Goal: Information Seeking & Learning: Learn about a topic

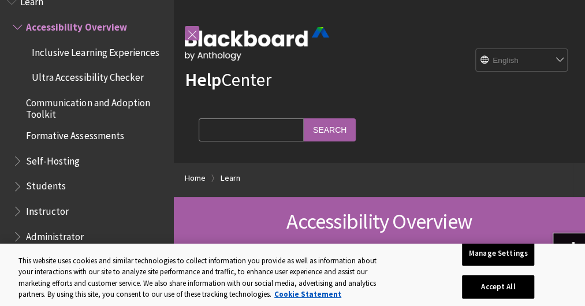
click at [560, 62] on select "English عربية Català Cymraeg Deutsch Español Suomi Français עברית Italiano 日本語 …" at bounding box center [522, 60] width 92 height 23
click at [534, 58] on select "English عربية Català Cymraeg Deutsch Español Suomi Français עברית Italiano 日本語 …" at bounding box center [522, 60] width 92 height 23
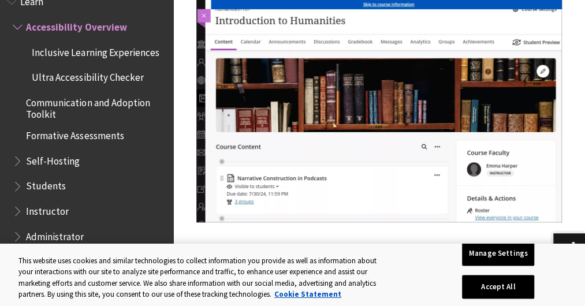
scroll to position [2253, 0]
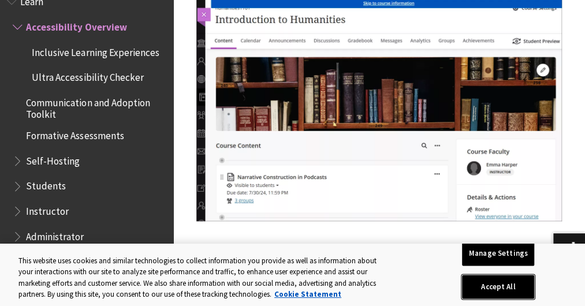
click at [523, 281] on button "Accept All" at bounding box center [498, 287] width 72 height 24
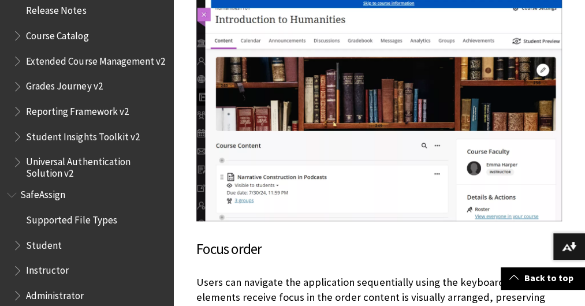
scroll to position [1351, 0]
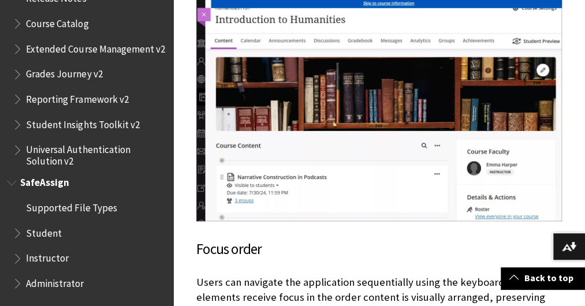
click at [51, 233] on span "Student" at bounding box center [44, 232] width 36 height 16
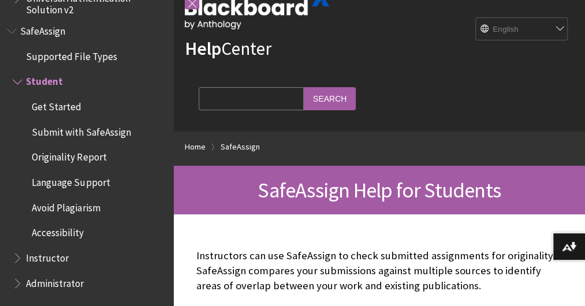
scroll to position [58, 0]
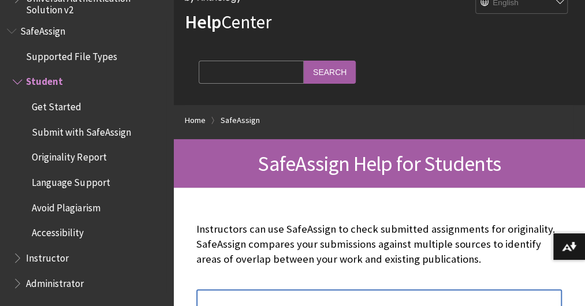
click at [85, 209] on span "Avoid Plagiarism" at bounding box center [66, 206] width 68 height 16
click at [86, 207] on span "Avoid Plagiarism" at bounding box center [69, 206] width 75 height 16
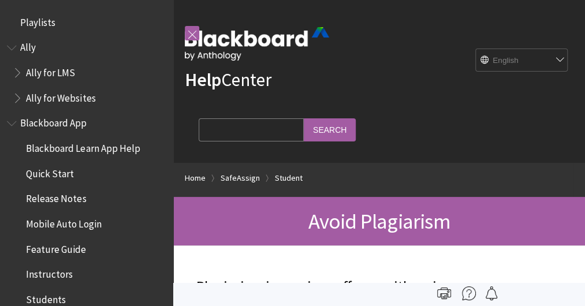
scroll to position [1452, 0]
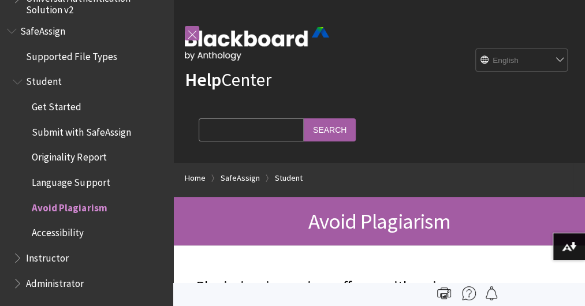
click at [212, 132] on input "Search Query" at bounding box center [251, 129] width 105 height 23
type input "u"
type input "how to upload"
click at [333, 131] on input "Search" at bounding box center [330, 129] width 52 height 23
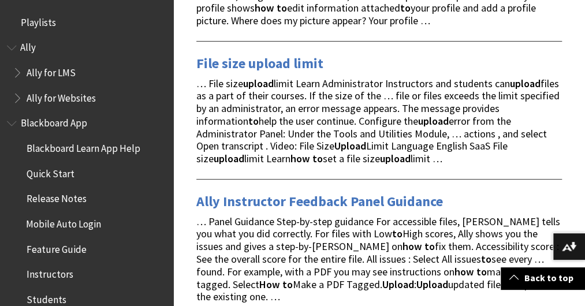
scroll to position [1791, 0]
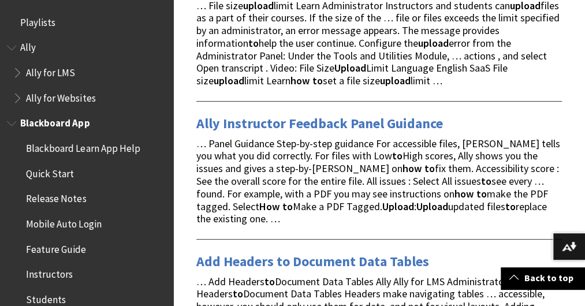
click at [42, 122] on span "Blackboard App" at bounding box center [54, 122] width 69 height 16
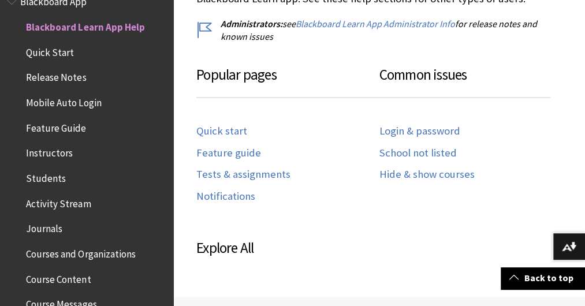
scroll to position [578, 0]
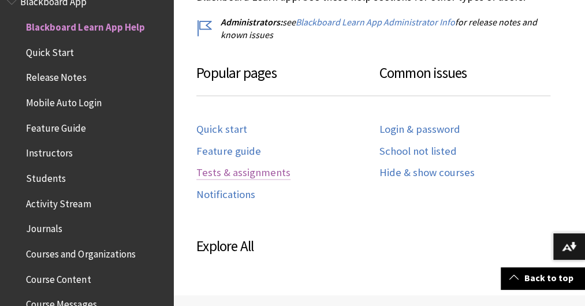
click at [240, 180] on link "Tests & assignments" at bounding box center [243, 172] width 94 height 13
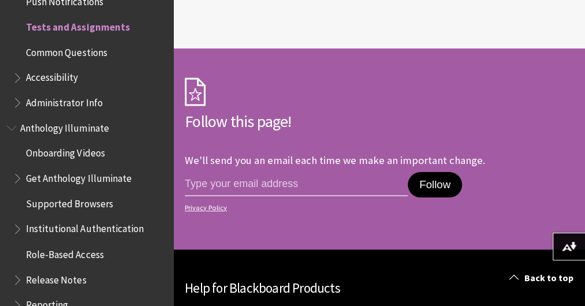
scroll to position [3525, 0]
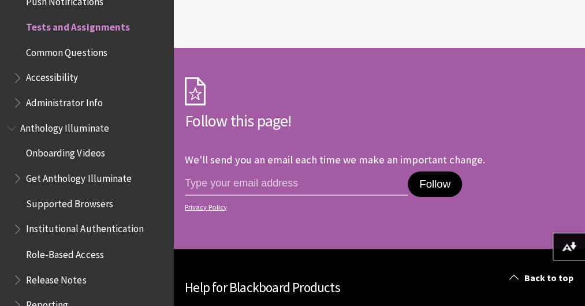
click at [0, 0] on link "Blackboard App" at bounding box center [0, 0] width 0 height 0
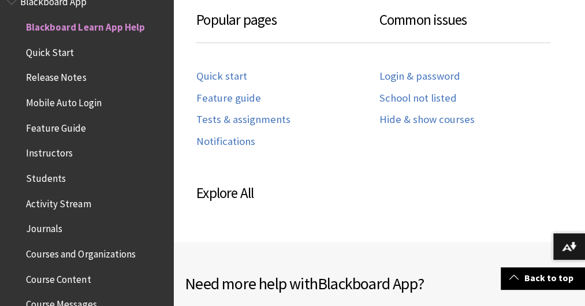
scroll to position [636, 0]
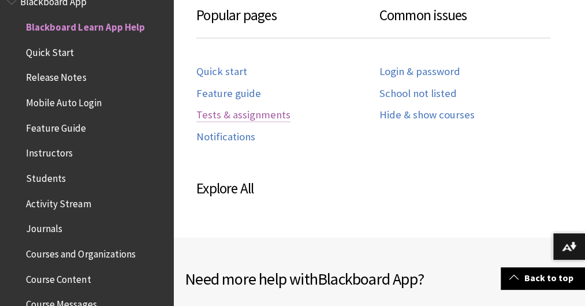
click at [245, 122] on link "Tests & assignments" at bounding box center [243, 115] width 94 height 13
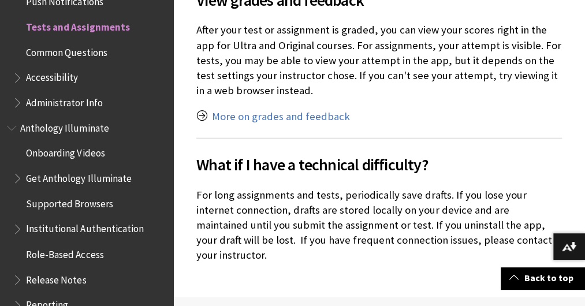
scroll to position [3120, 0]
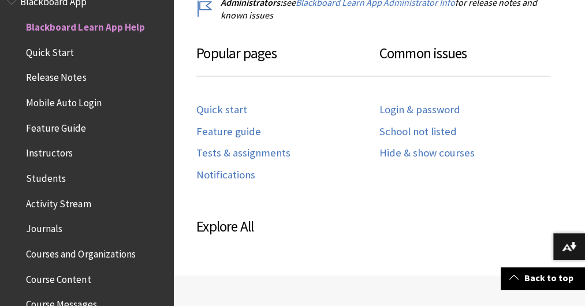
scroll to position [636, 0]
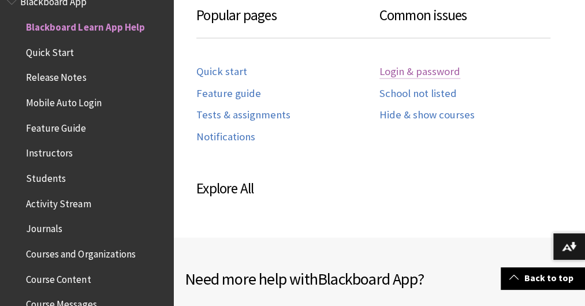
click at [407, 79] on link "Login & password" at bounding box center [420, 71] width 81 height 13
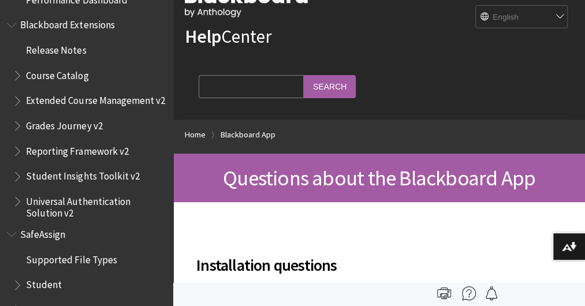
scroll to position [1127, 0]
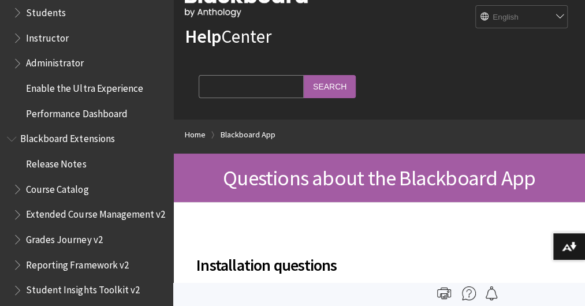
click at [382, 140] on ol "Home Blackboard App" at bounding box center [379, 137] width 389 height 34
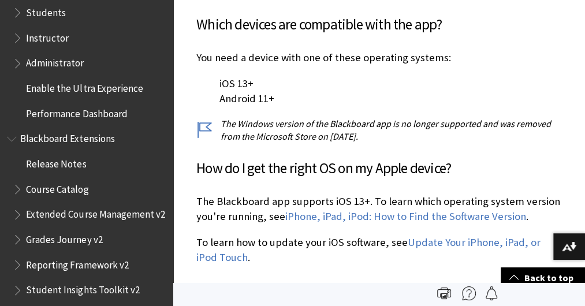
scroll to position [217, 0]
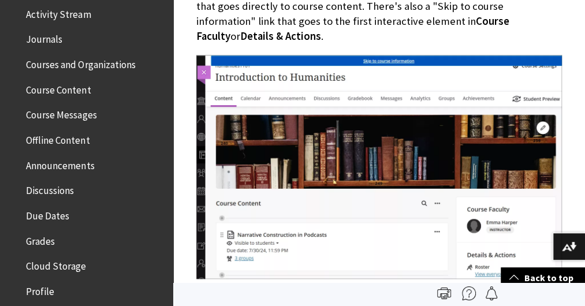
scroll to position [253, 0]
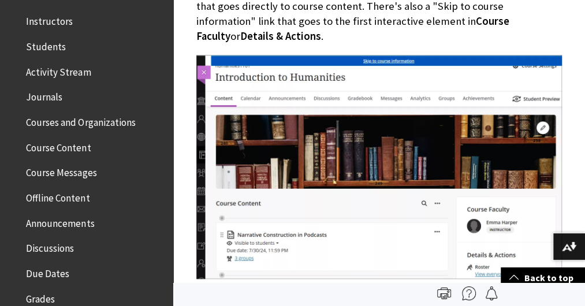
click at [61, 147] on span "Course Content" at bounding box center [58, 146] width 65 height 16
drag, startPoint x: 5, startPoint y: 0, endPoint x: 54, endPoint y: 50, distance: 70.3
click at [54, 50] on span "Students" at bounding box center [46, 45] width 40 height 16
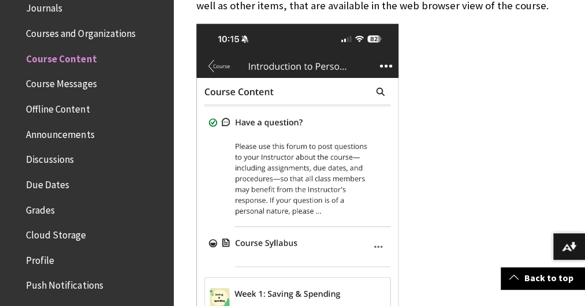
scroll to position [315, 0]
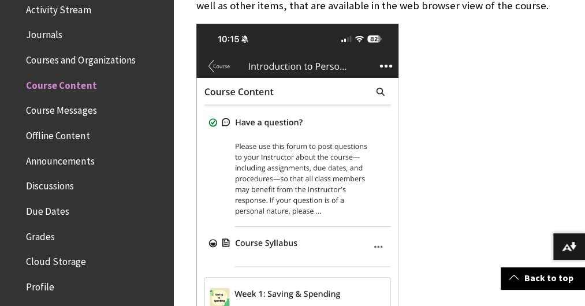
click at [53, 185] on span "Discussions" at bounding box center [50, 184] width 48 height 16
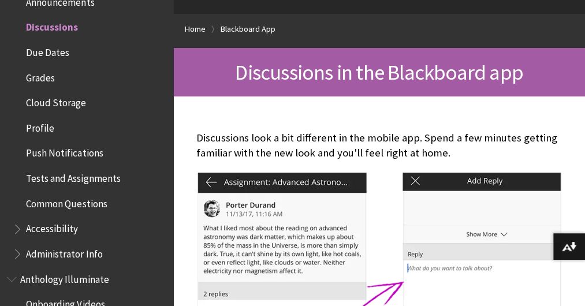
scroll to position [231, 0]
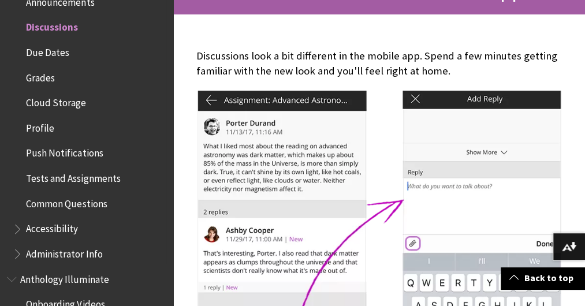
click at [96, 200] on span "Common Questions" at bounding box center [66, 202] width 81 height 16
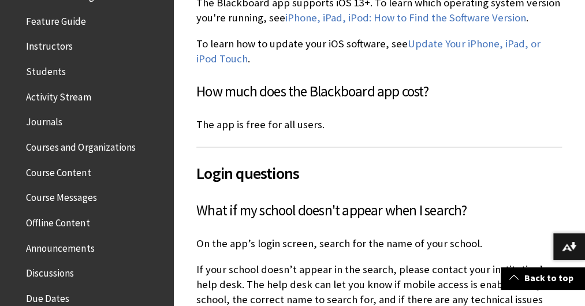
scroll to position [189, 0]
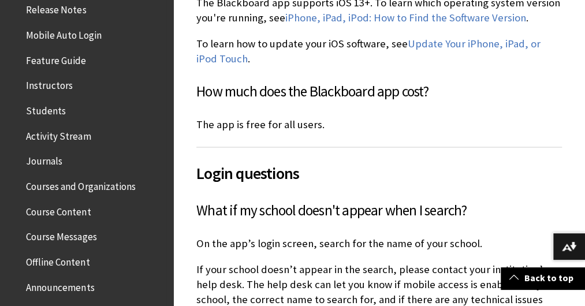
click at [54, 209] on span "Course Content" at bounding box center [58, 210] width 65 height 16
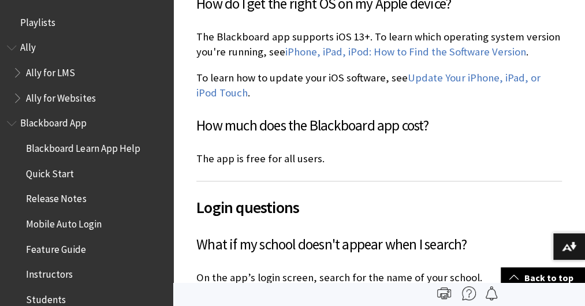
scroll to position [462, 0]
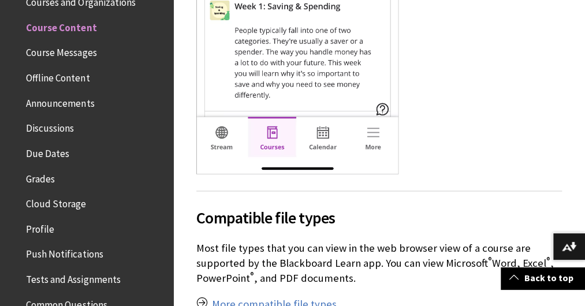
scroll to position [693, 0]
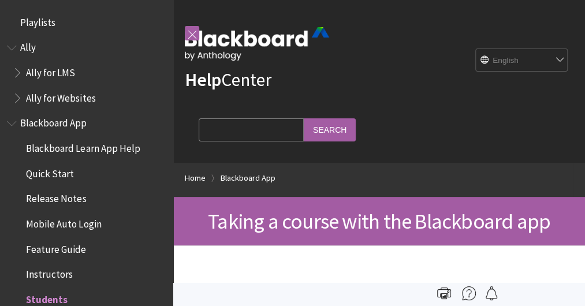
scroll to position [273, 0]
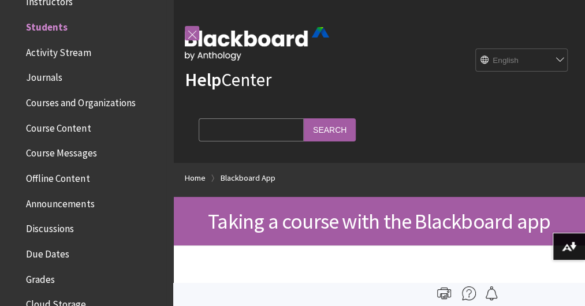
click at [65, 151] on span "Course Messages" at bounding box center [61, 152] width 70 height 16
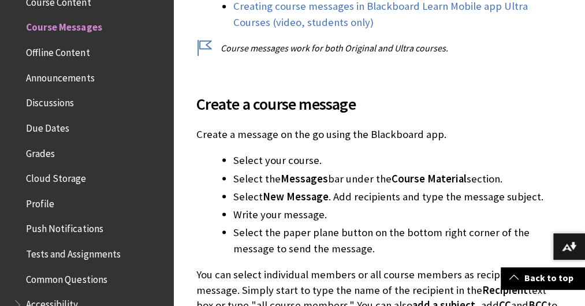
scroll to position [809, 0]
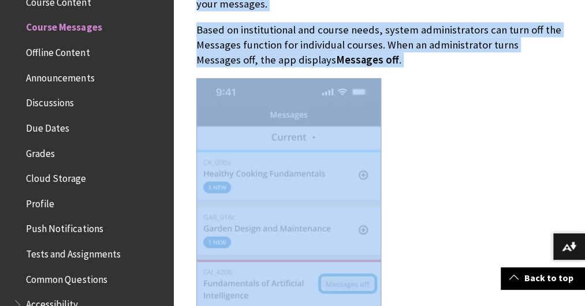
drag, startPoint x: 483, startPoint y: 340, endPoint x: 586, endPoint y: 340, distance: 103.4
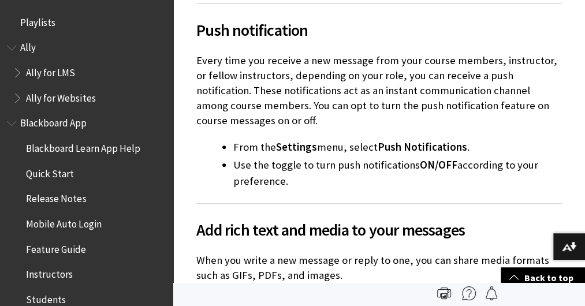
scroll to position [1812, 0]
